Goal: Transaction & Acquisition: Subscribe to service/newsletter

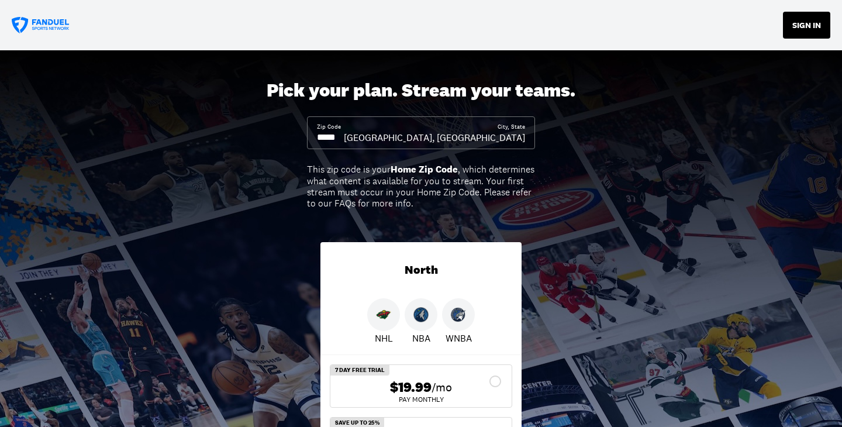
click at [806, 23] on button "SIGN IN" at bounding box center [806, 25] width 47 height 27
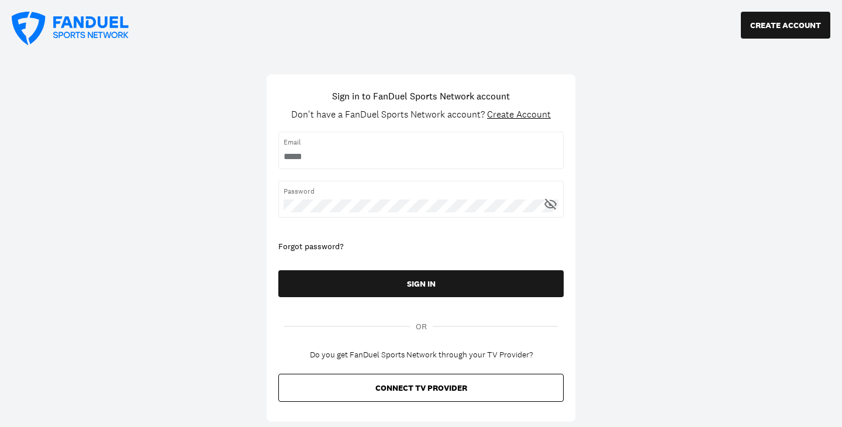
click at [421, 156] on input "username" at bounding box center [421, 156] width 275 height 13
click at [632, 128] on div "CREATE ACCOUNT Sign in to FanDuel Sports Network account Don't have a FanDuel S…" at bounding box center [421, 213] width 842 height 427
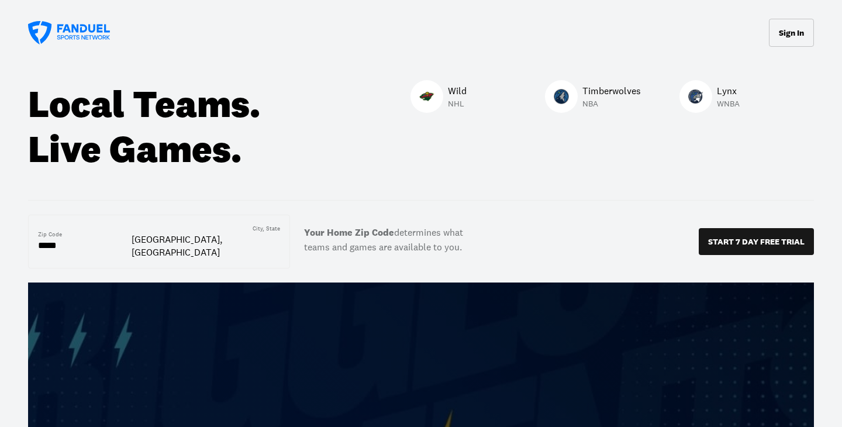
click at [604, 90] on p "Timberwolves" at bounding box center [611, 91] width 58 height 14
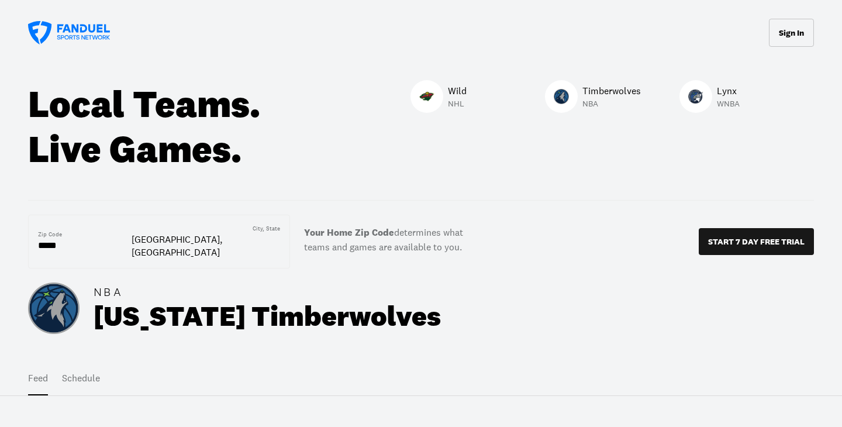
click at [87, 366] on button "Schedule" at bounding box center [81, 378] width 38 height 33
click at [47, 34] on icon at bounding box center [69, 32] width 82 height 23
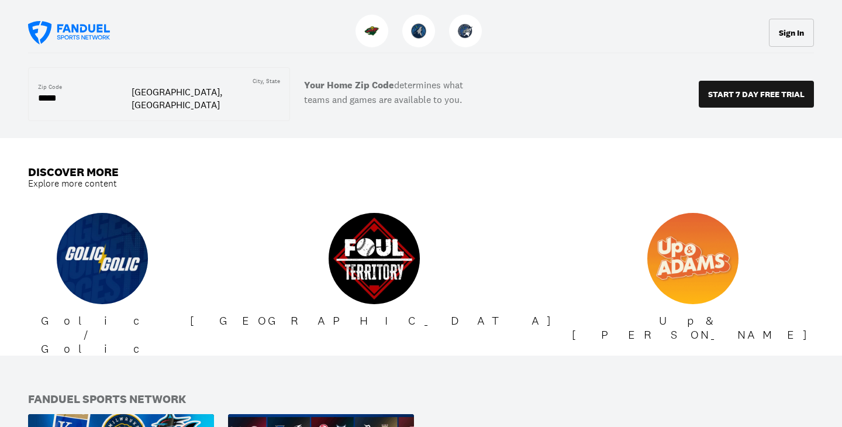
scroll to position [1170, 0]
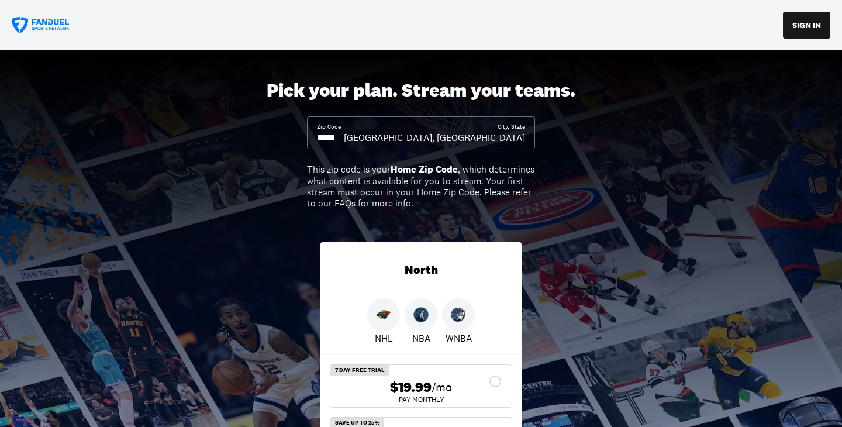
drag, startPoint x: 374, startPoint y: 130, endPoint x: 297, endPoint y: 132, distance: 77.2
click at [297, 132] on div "Pick your plan. Stream your teams. Zip Code City, State Minneapolis, MN This zi…" at bounding box center [421, 290] width 842 height 481
click at [344, 137] on input at bounding box center [330, 137] width 27 height 13
drag, startPoint x: 356, startPoint y: 139, endPoint x: 297, endPoint y: 134, distance: 59.8
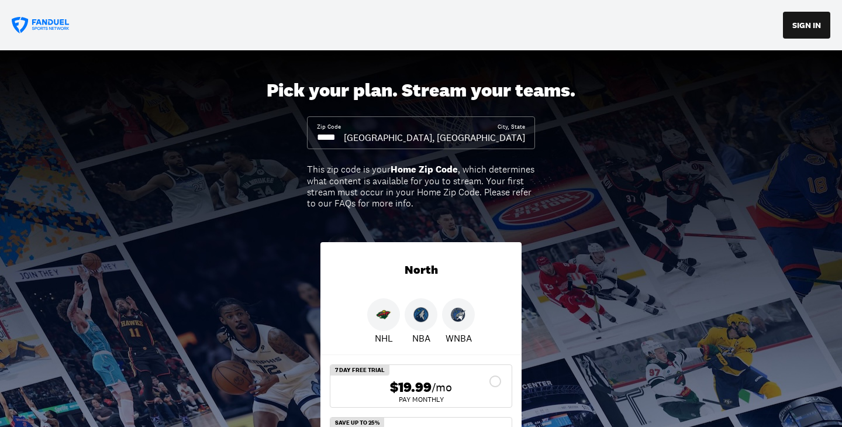
click at [289, 144] on div "Pick your plan. Stream your teams. Zip Code City, State Minneapolis, MN This zi…" at bounding box center [421, 290] width 842 height 481
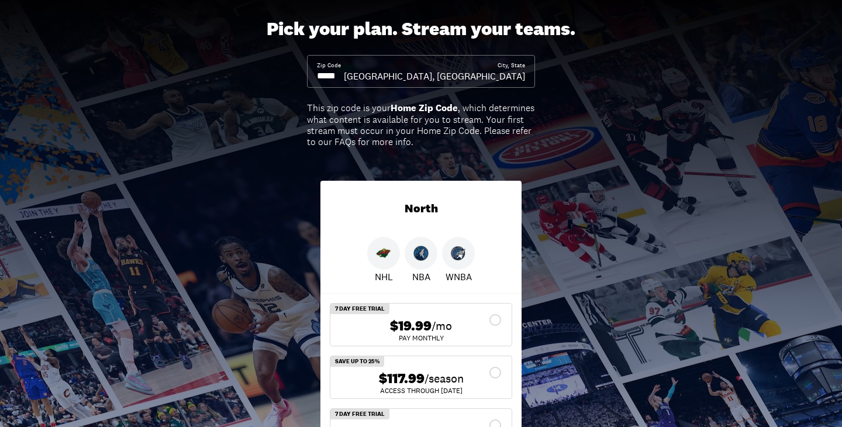
scroll to position [175, 0]
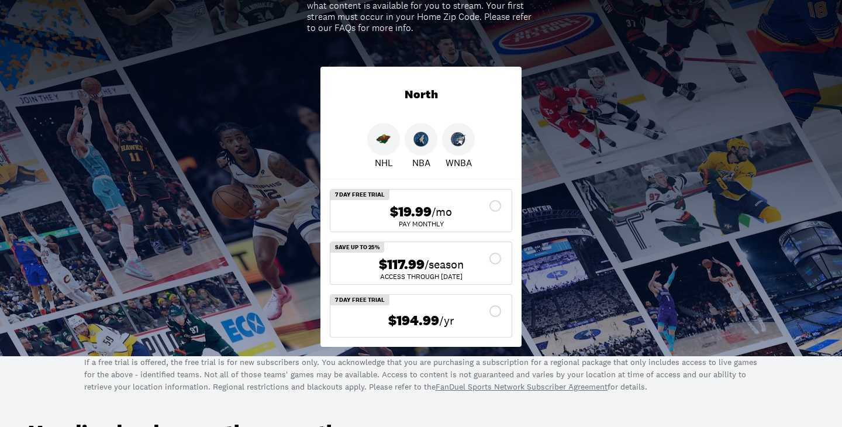
type input "*****"
click at [411, 259] on span "$117.99" at bounding box center [402, 264] width 46 height 17
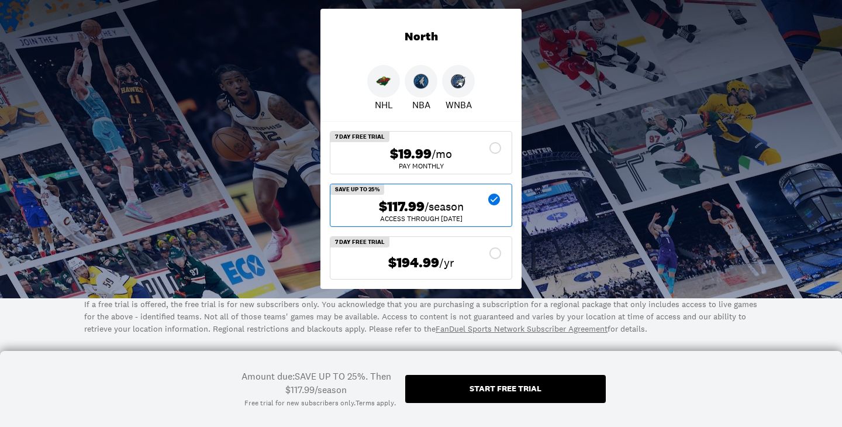
scroll to position [234, 0]
